Goal: Information Seeking & Learning: Learn about a topic

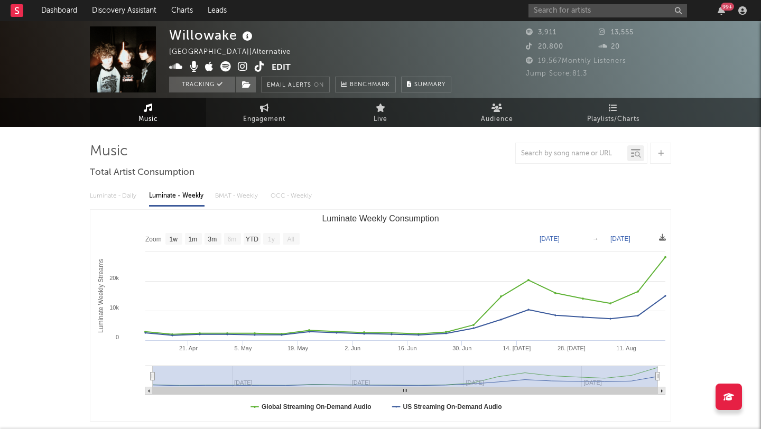
select select "1w"
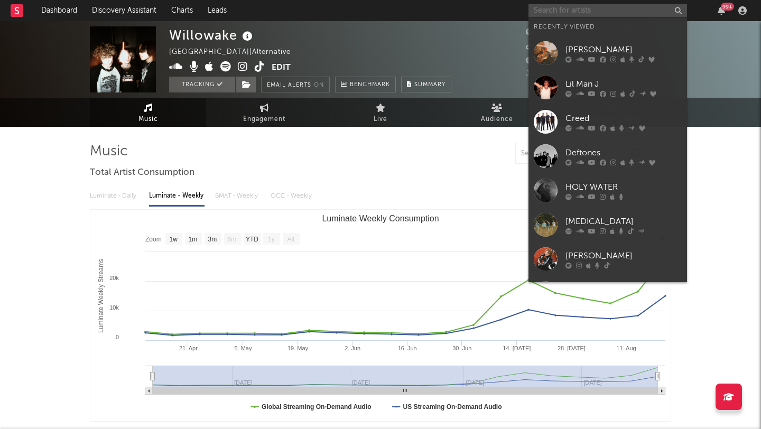
click at [551, 11] on input "text" at bounding box center [608, 10] width 159 height 13
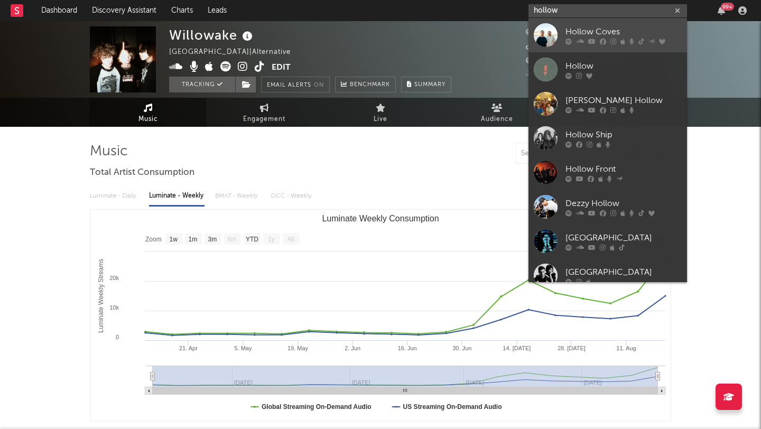
type input "hollow"
click at [578, 31] on div "Hollow Coves" at bounding box center [624, 31] width 116 height 13
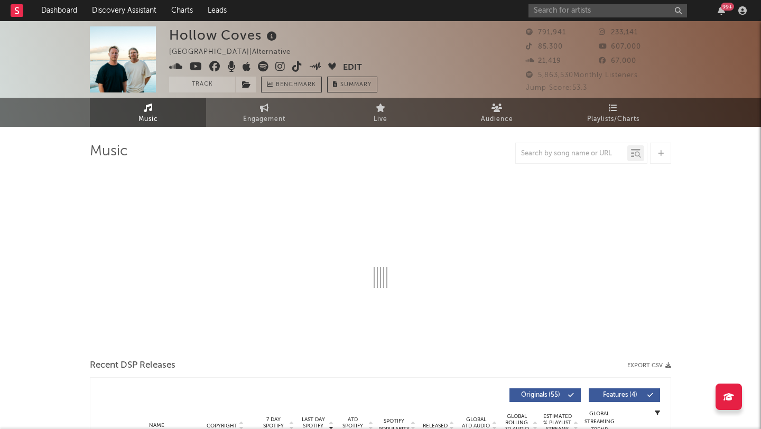
select select "6m"
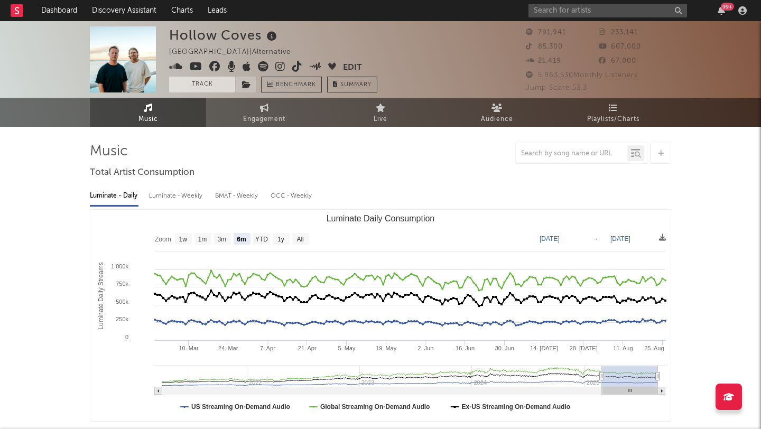
click at [196, 86] on button "Track" at bounding box center [202, 85] width 66 height 16
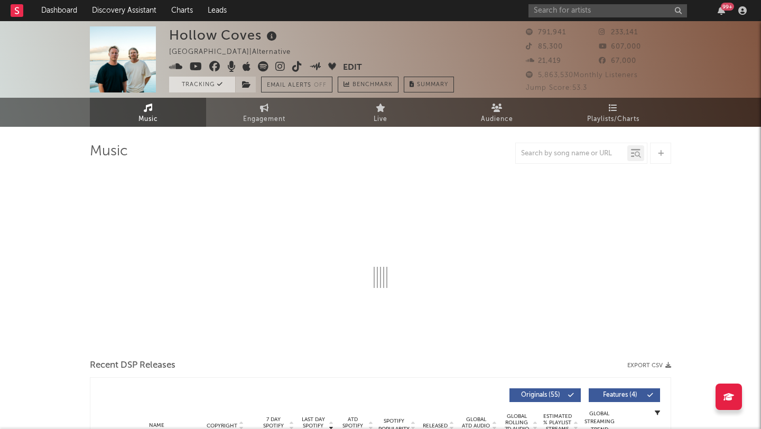
select select "6m"
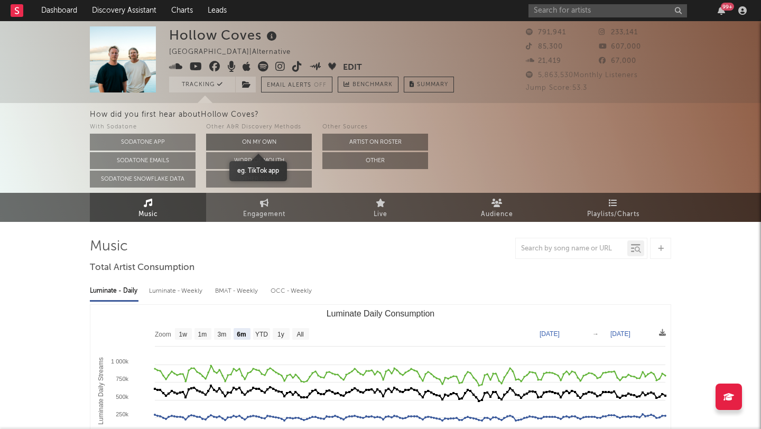
click at [236, 135] on button "On My Own" at bounding box center [259, 142] width 106 height 17
